Goal: Task Accomplishment & Management: Manage account settings

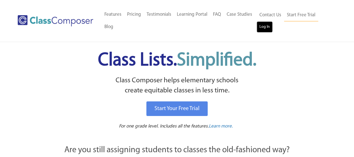
click at [261, 29] on link "Log In" at bounding box center [265, 26] width 16 height 11
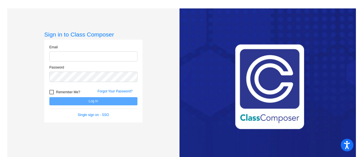
type input "tsimoncini@lehsd.org"
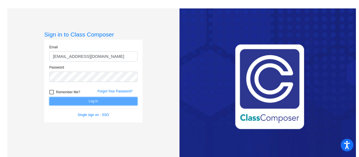
click at [103, 100] on button "Log In" at bounding box center [93, 101] width 88 height 8
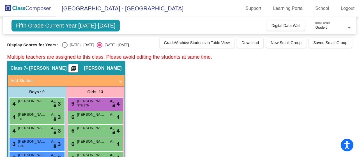
click at [73, 24] on span "Fifth Grade Current Year 2024-2025" at bounding box center [65, 26] width 108 height 12
click at [66, 43] on div "Select an option" at bounding box center [65, 45] width 6 height 6
click at [65, 48] on input "2023 - 2024" at bounding box center [64, 48] width 0 height 0
radio input "true"
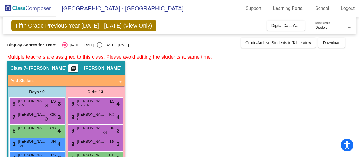
click at [97, 44] on div "Select an option" at bounding box center [100, 45] width 6 height 6
click at [99, 48] on input "2024 - 2025" at bounding box center [99, 48] width 0 height 0
radio input "true"
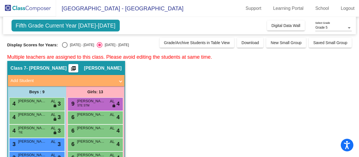
click at [335, 31] on div "Grade 5 Select Grade" at bounding box center [333, 27] width 36 height 10
click at [335, 30] on span "Grade 5" at bounding box center [333, 28] width 36 height 10
